Goal: Navigation & Orientation: Find specific page/section

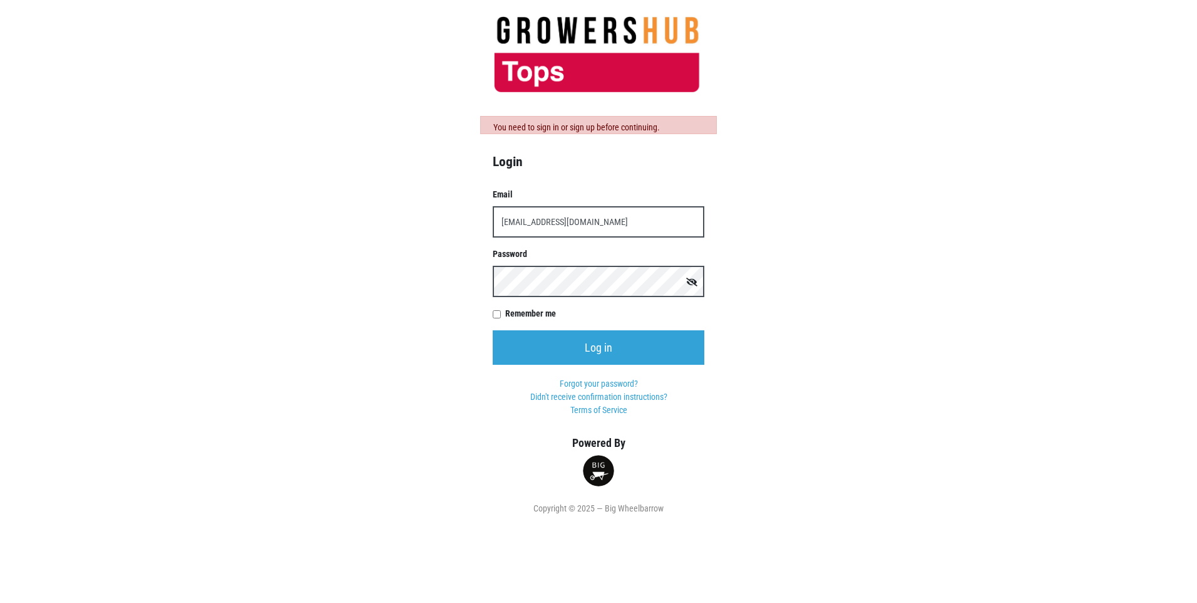
type input "[EMAIL_ADDRESS][DOMAIN_NAME]"
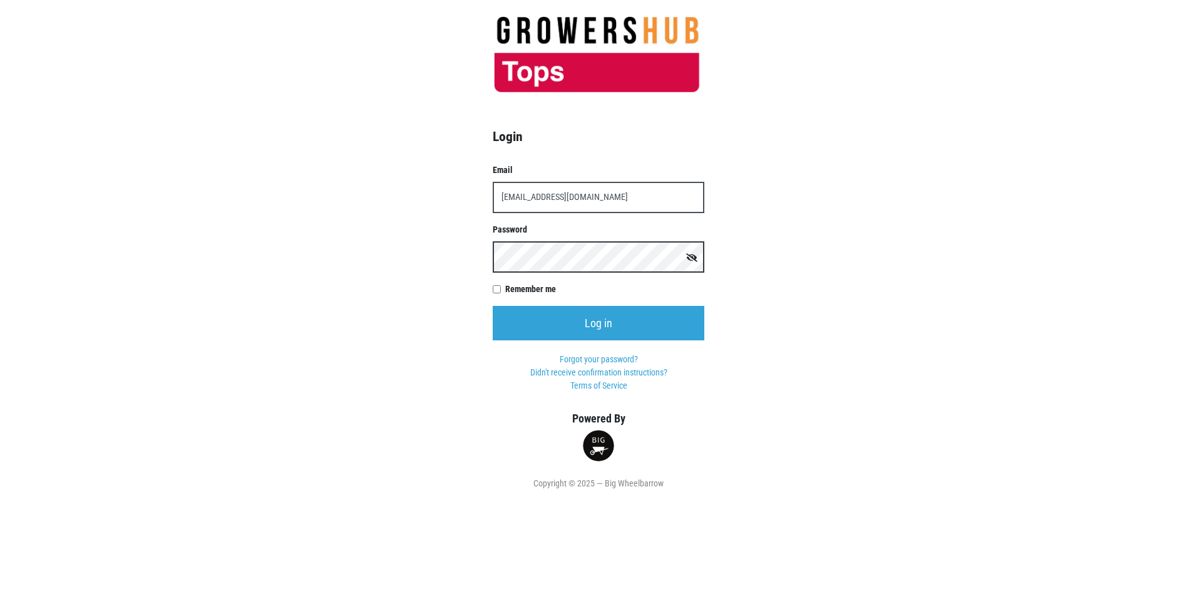
click at [493, 306] on input "Log in" at bounding box center [599, 323] width 212 height 34
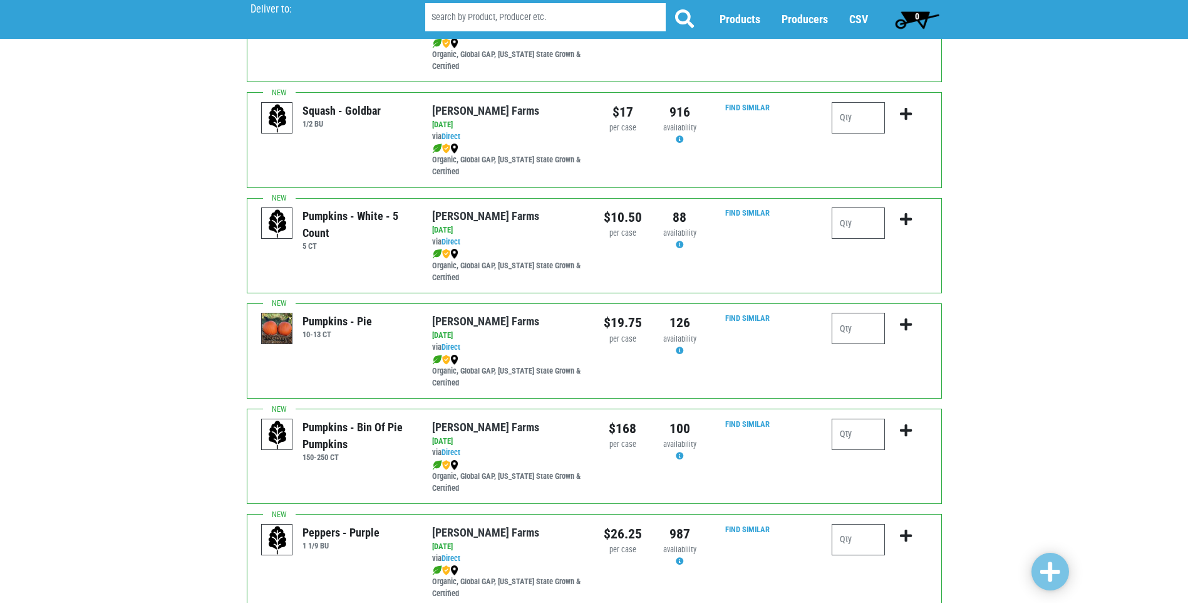
scroll to position [1717, 0]
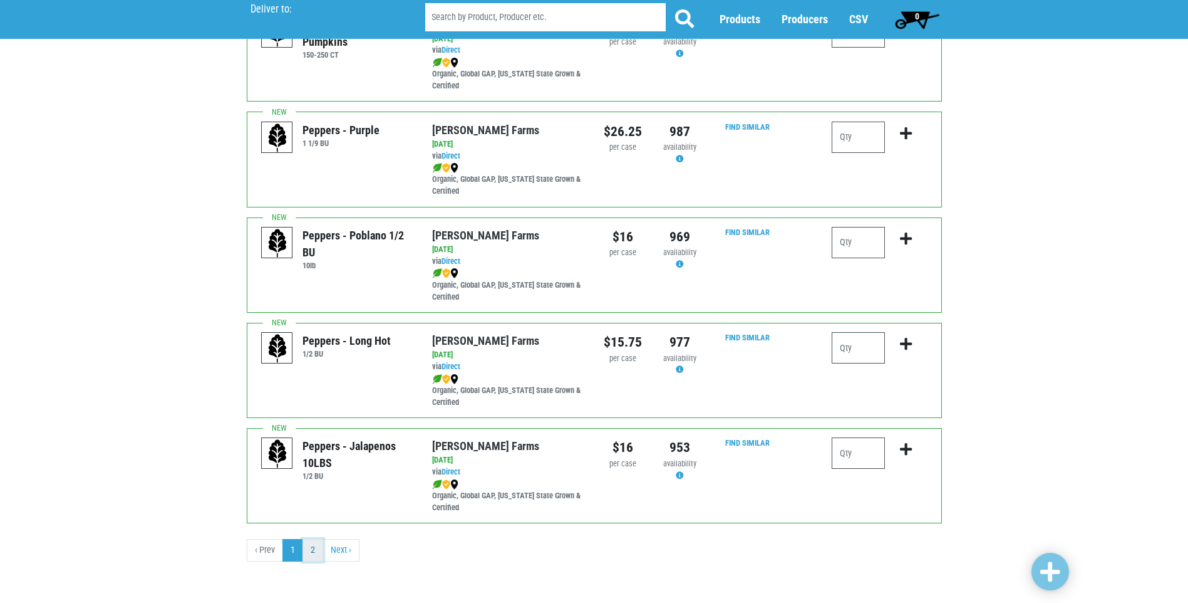
click at [314, 556] on link "2" at bounding box center [313, 550] width 21 height 23
click at [344, 549] on link "Next ›" at bounding box center [341, 550] width 37 height 23
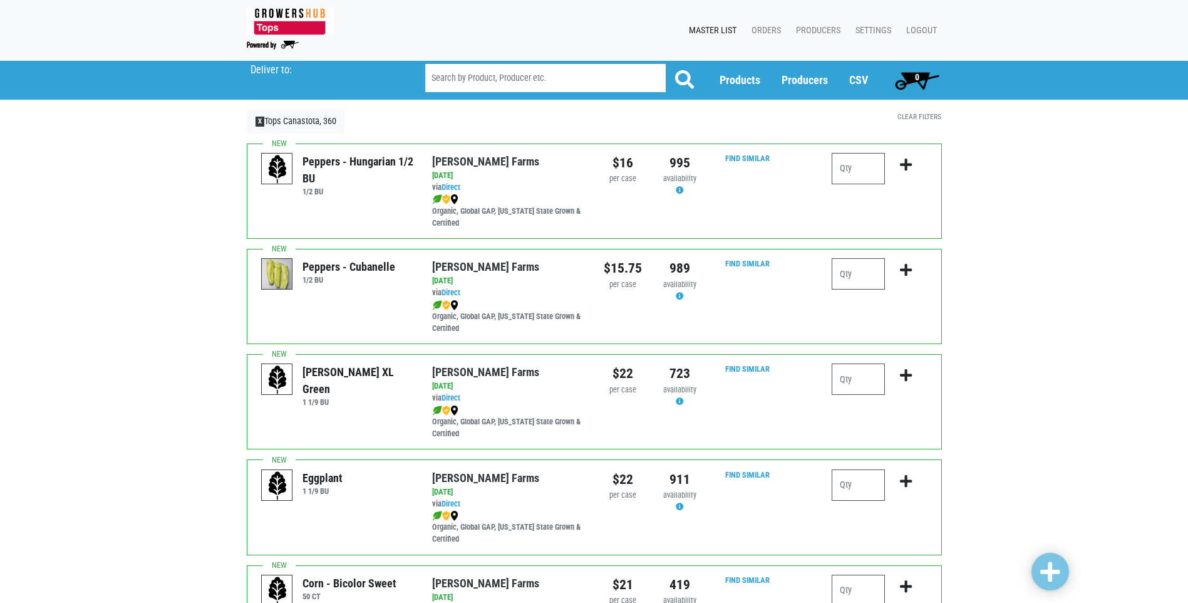
scroll to position [386, 0]
